Goal: Information Seeking & Learning: Understand process/instructions

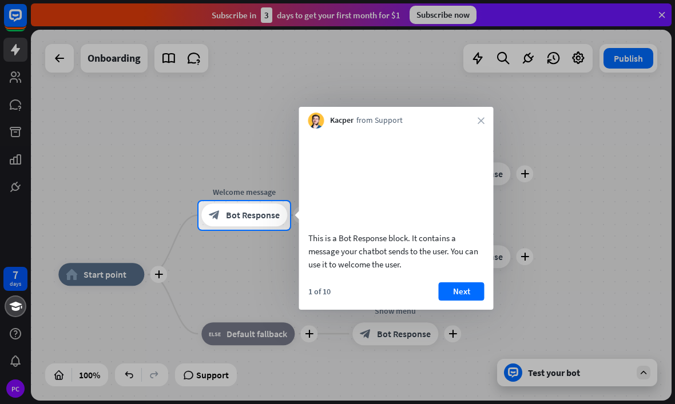
click at [558, 371] on div at bounding box center [337, 317] width 675 height 175
click at [468, 301] on button "Next" at bounding box center [462, 291] width 46 height 18
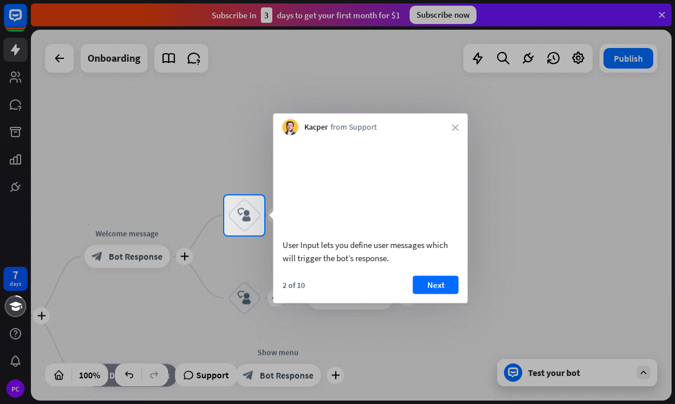
click at [441, 294] on button "Next" at bounding box center [436, 285] width 46 height 18
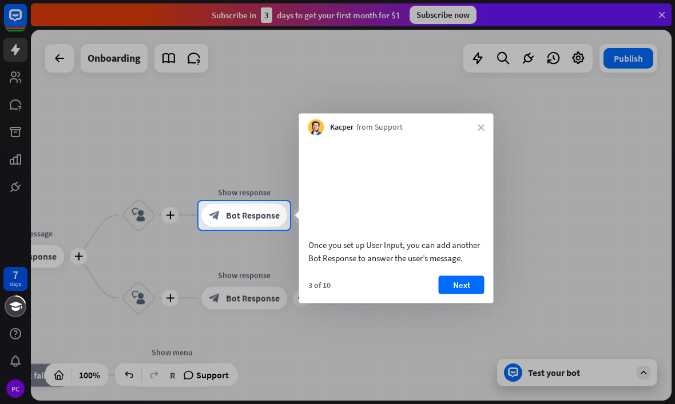
click at [464, 294] on button "Next" at bounding box center [462, 285] width 46 height 18
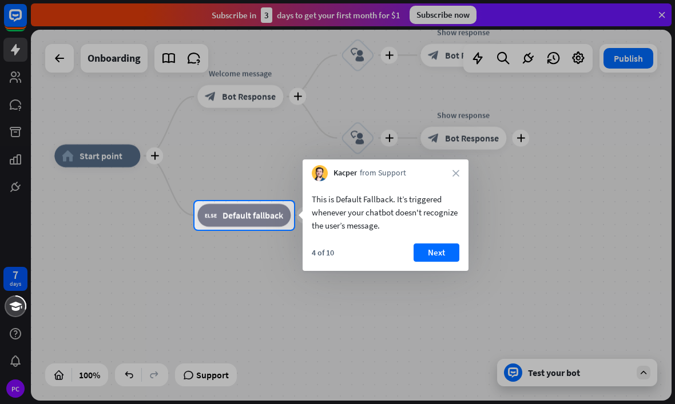
click at [439, 261] on button "Next" at bounding box center [436, 253] width 46 height 18
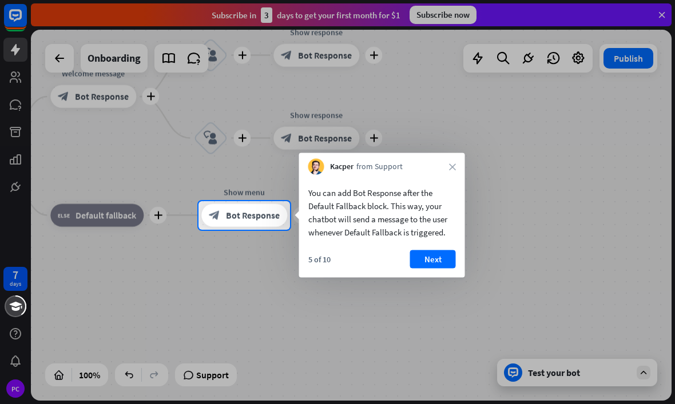
click at [445, 262] on button "Next" at bounding box center [433, 259] width 46 height 18
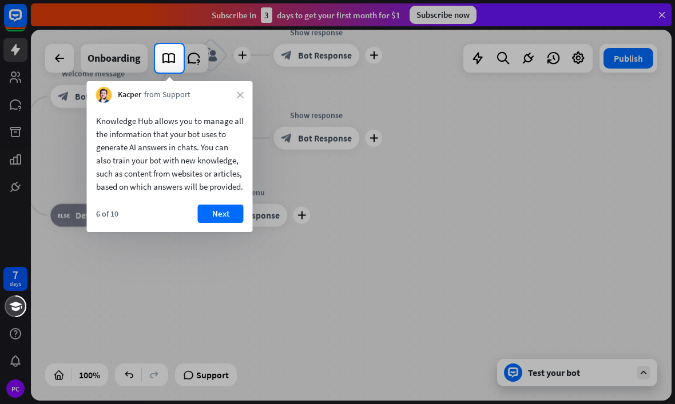
click at [223, 223] on button "Next" at bounding box center [221, 214] width 46 height 18
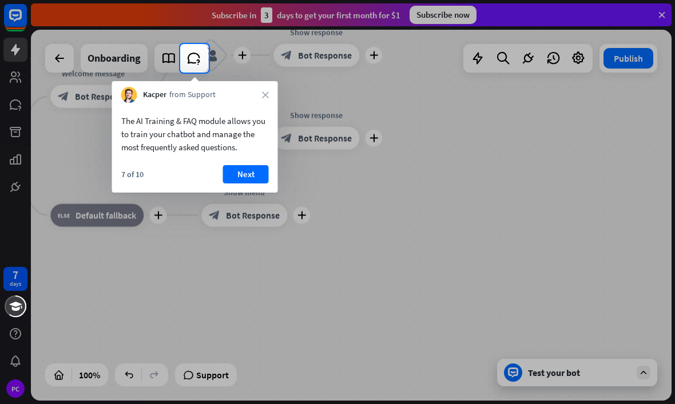
click at [250, 182] on button "Next" at bounding box center [246, 174] width 46 height 18
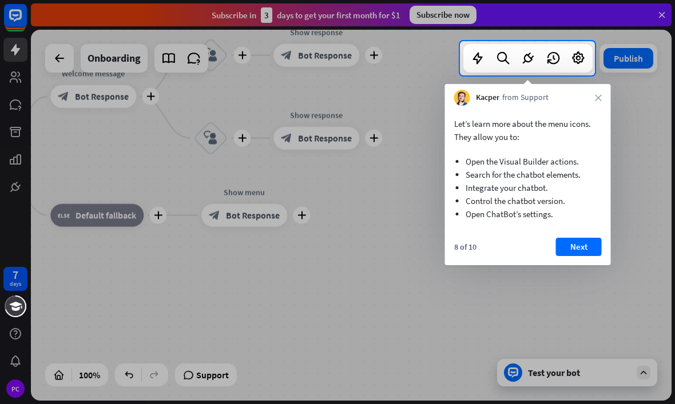
click at [584, 250] on button "Next" at bounding box center [579, 247] width 46 height 18
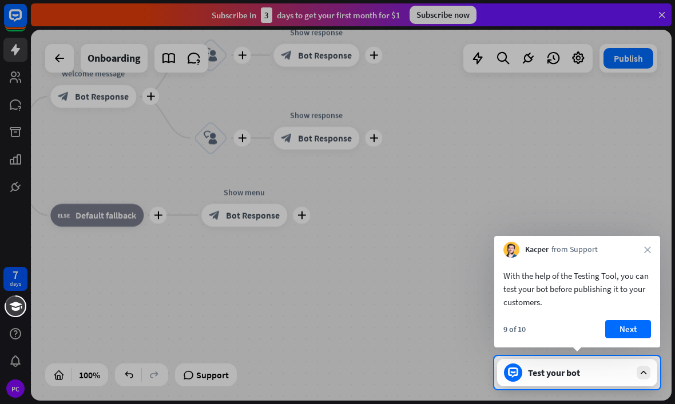
click at [551, 369] on div "Test your bot" at bounding box center [579, 372] width 103 height 11
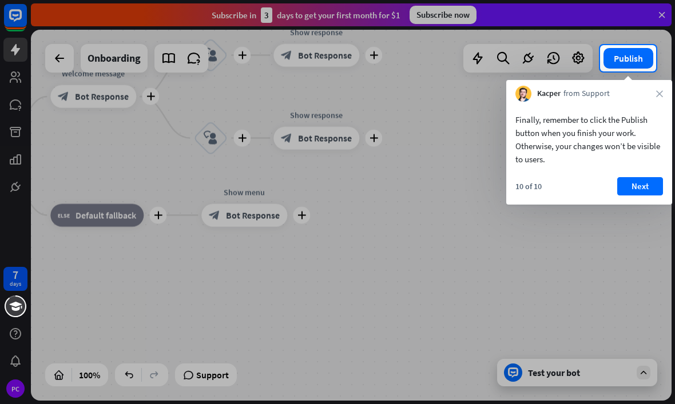
click at [644, 191] on button "Next" at bounding box center [640, 186] width 46 height 18
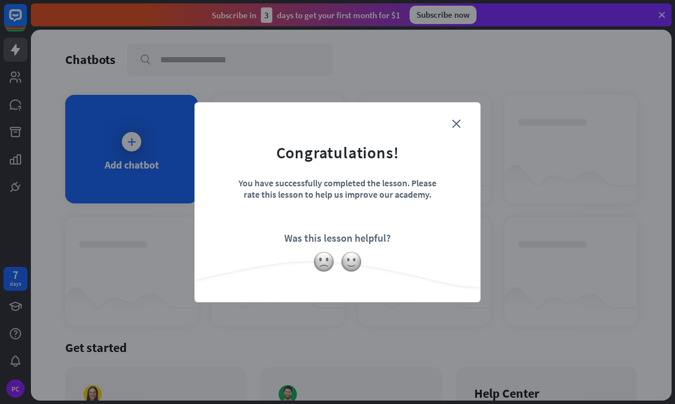
click at [471, 121] on div "close Congratulations! You have successfully completed the lesson. Please rate …" at bounding box center [337, 202] width 286 height 200
click at [465, 122] on form "Congratulations! You have successfully completed the lesson. Please rate this l…" at bounding box center [337, 185] width 257 height 137
click at [456, 128] on icon "close" at bounding box center [456, 124] width 9 height 9
